Goal: Obtain resource: Download file/media

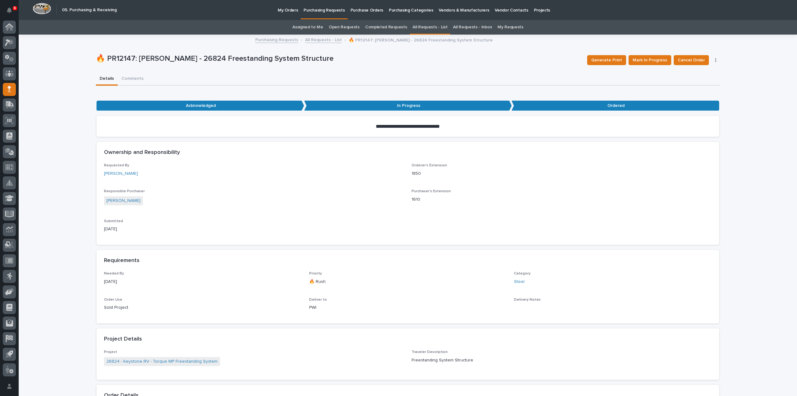
click at [420, 28] on link "All Requests - List" at bounding box center [430, 27] width 35 height 15
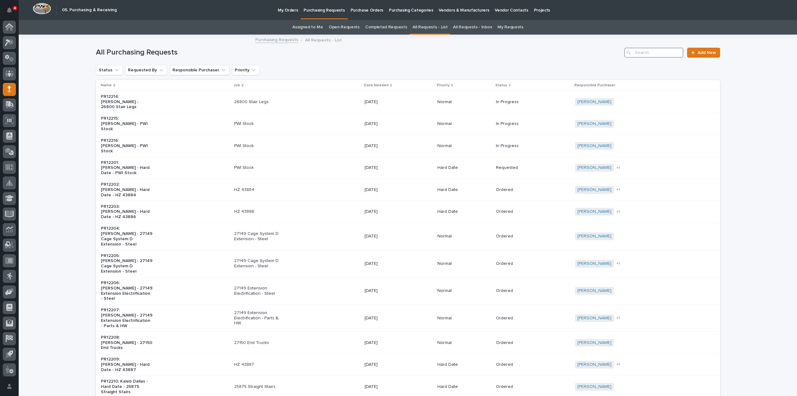
click at [643, 55] on input "Search" at bounding box center [654, 53] width 59 height 10
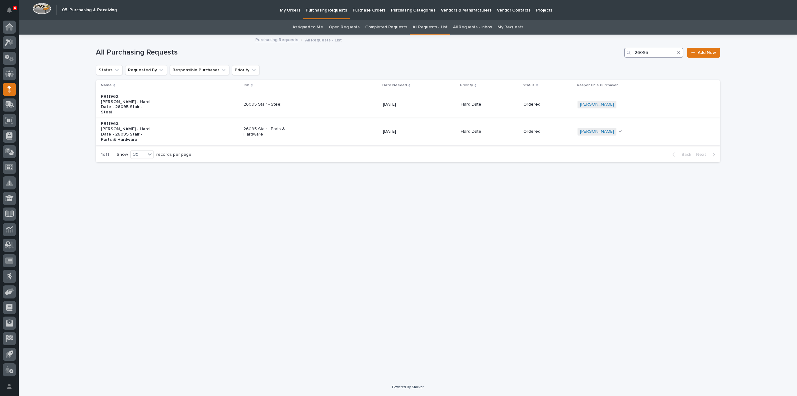
type input "26095"
click at [401, 127] on div "[DATE]" at bounding box center [419, 131] width 73 height 10
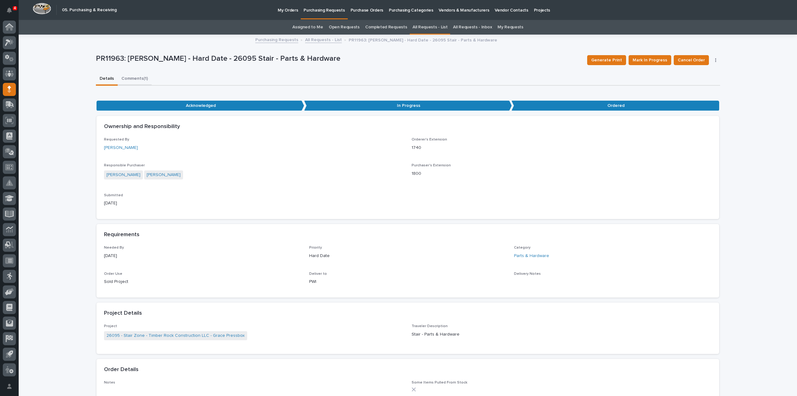
click at [125, 78] on button "Comments (1)" at bounding box center [135, 79] width 34 height 13
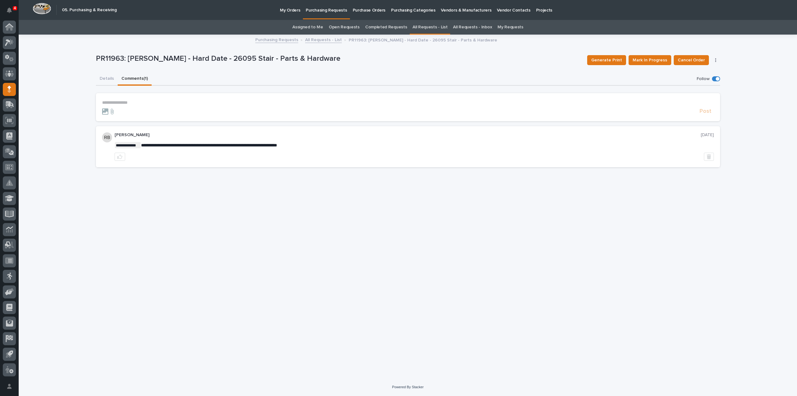
click at [539, 71] on div "PR11963: [PERSON_NAME] - Hard Date - 26095 Stair - Parts & Hardware Generate Pr…" at bounding box center [408, 60] width 625 height 25
click at [103, 78] on button "Details" at bounding box center [107, 79] width 22 height 13
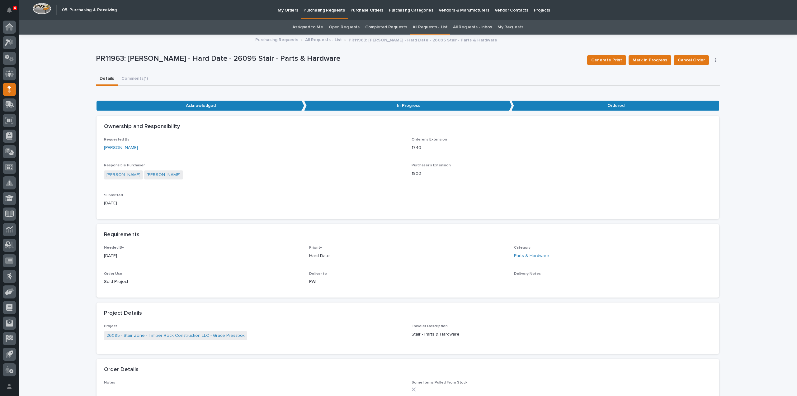
scroll to position [249, 0]
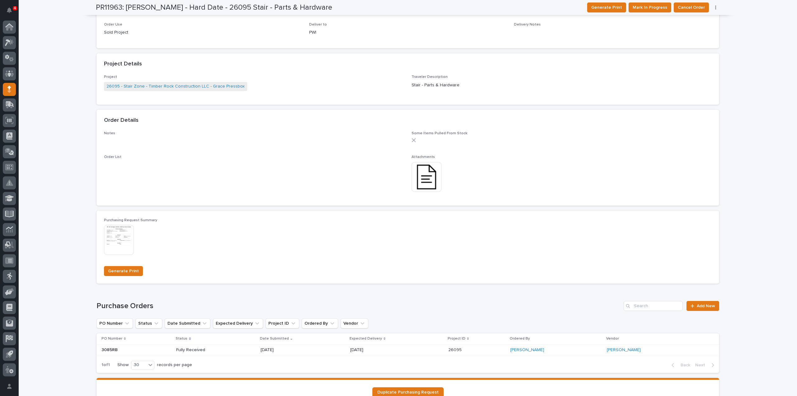
click at [426, 182] on img at bounding box center [427, 177] width 30 height 30
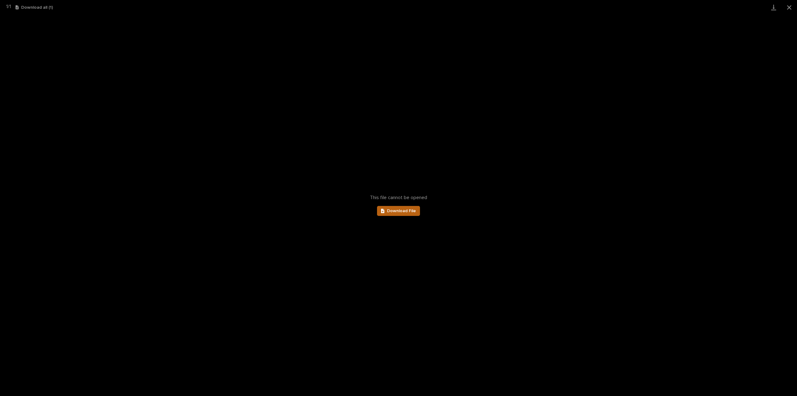
click at [412, 212] on span "Download File" at bounding box center [401, 211] width 29 height 4
click at [771, 80] on div "This file cannot be opened Download File" at bounding box center [398, 205] width 797 height 381
click at [788, 7] on button "Close gallery" at bounding box center [790, 7] width 16 height 15
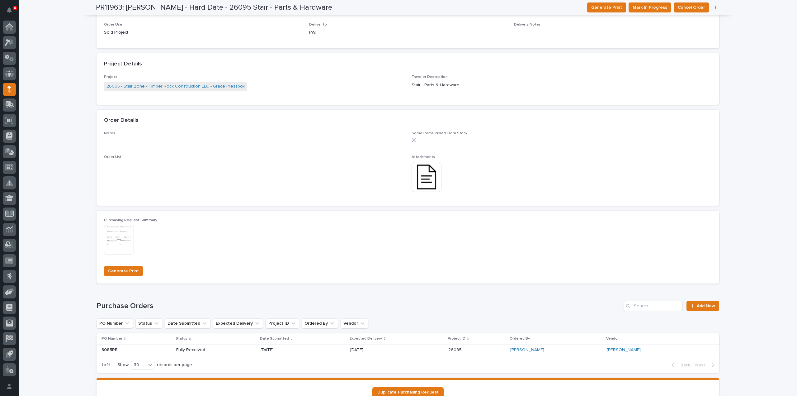
click at [423, 183] on img at bounding box center [427, 177] width 30 height 30
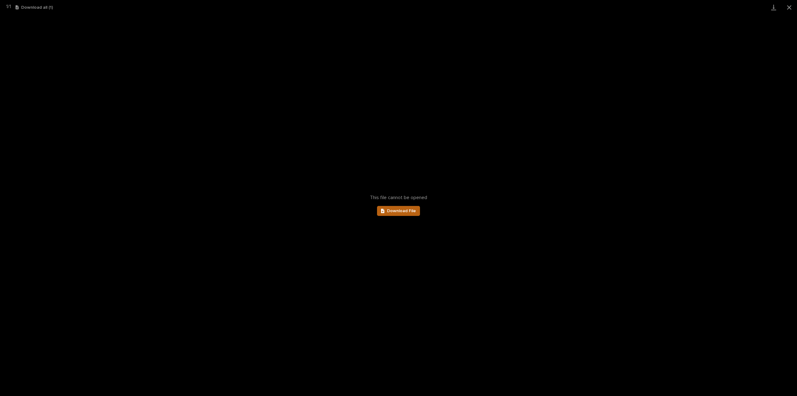
click at [405, 211] on span "Download File" at bounding box center [401, 211] width 29 height 4
